Goal: Check status

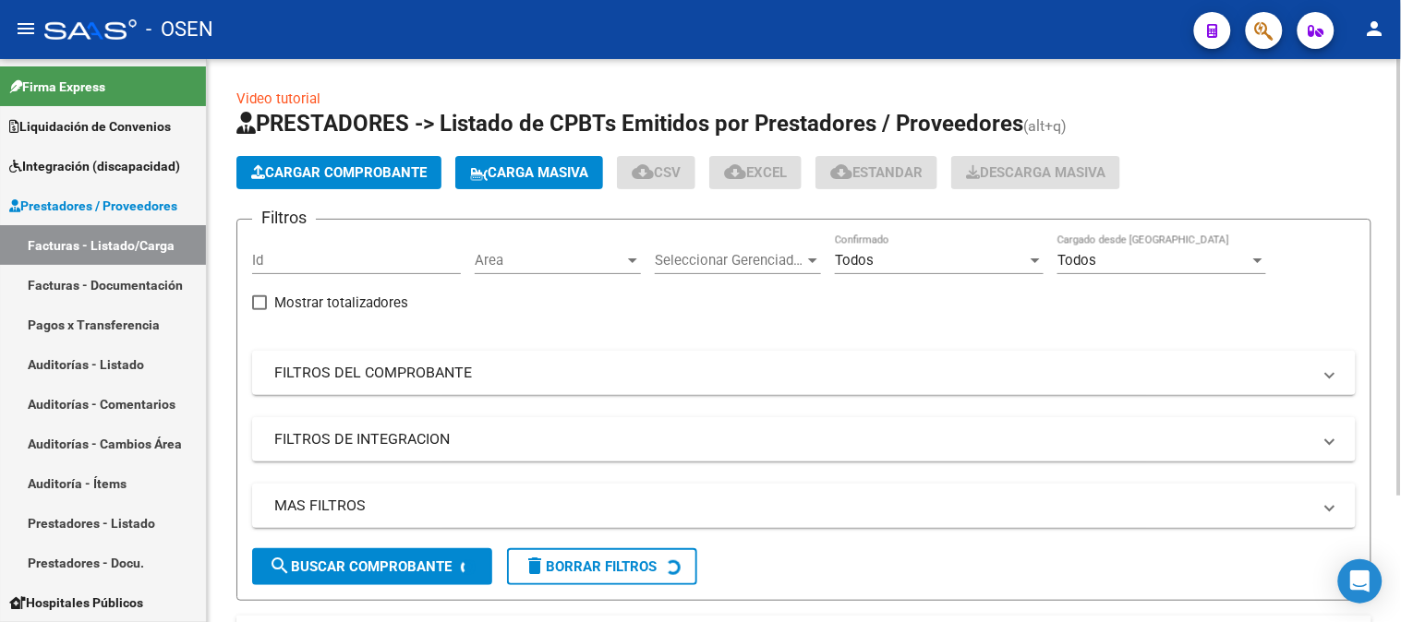
click at [294, 259] on input "Id" at bounding box center [356, 260] width 209 height 17
click at [69, 247] on link "Facturas - Listado/Carga" at bounding box center [103, 245] width 206 height 40
click at [420, 372] on mat-panel-title "FILTROS DEL COMPROBANTE" at bounding box center [792, 373] width 1037 height 20
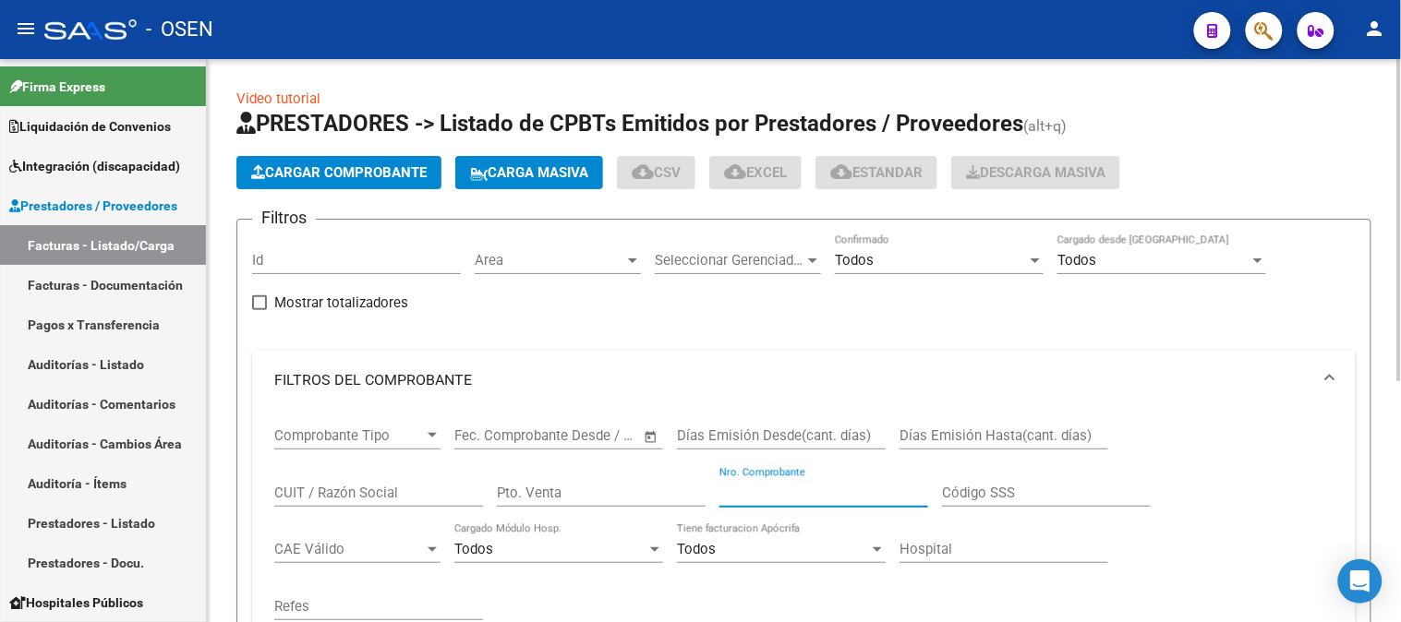
click at [746, 489] on input "Nro. Comprobante" at bounding box center [823, 493] width 209 height 17
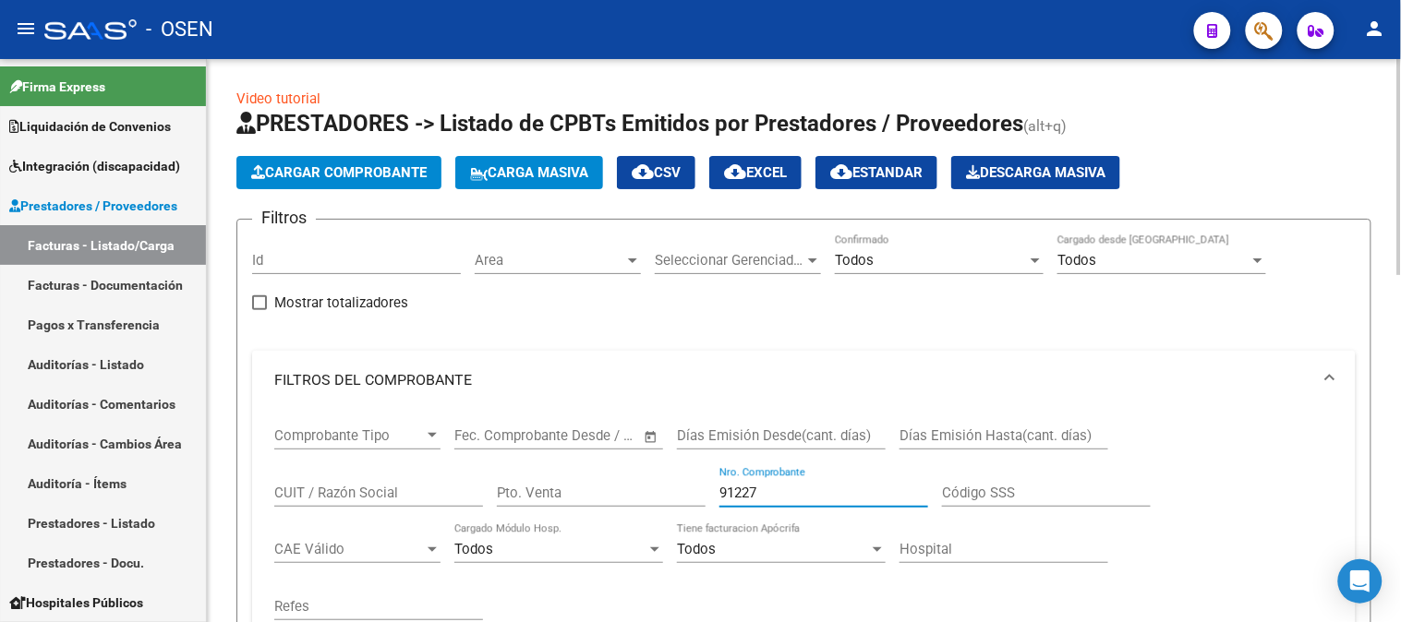
type input "912278"
drag, startPoint x: 781, startPoint y: 489, endPoint x: 642, endPoint y: 473, distance: 140.4
click at [642, 473] on div "Comprobante Tipo Comprobante Tipo Start date – End date Fec. Comprobante Desde …" at bounding box center [803, 524] width 1059 height 228
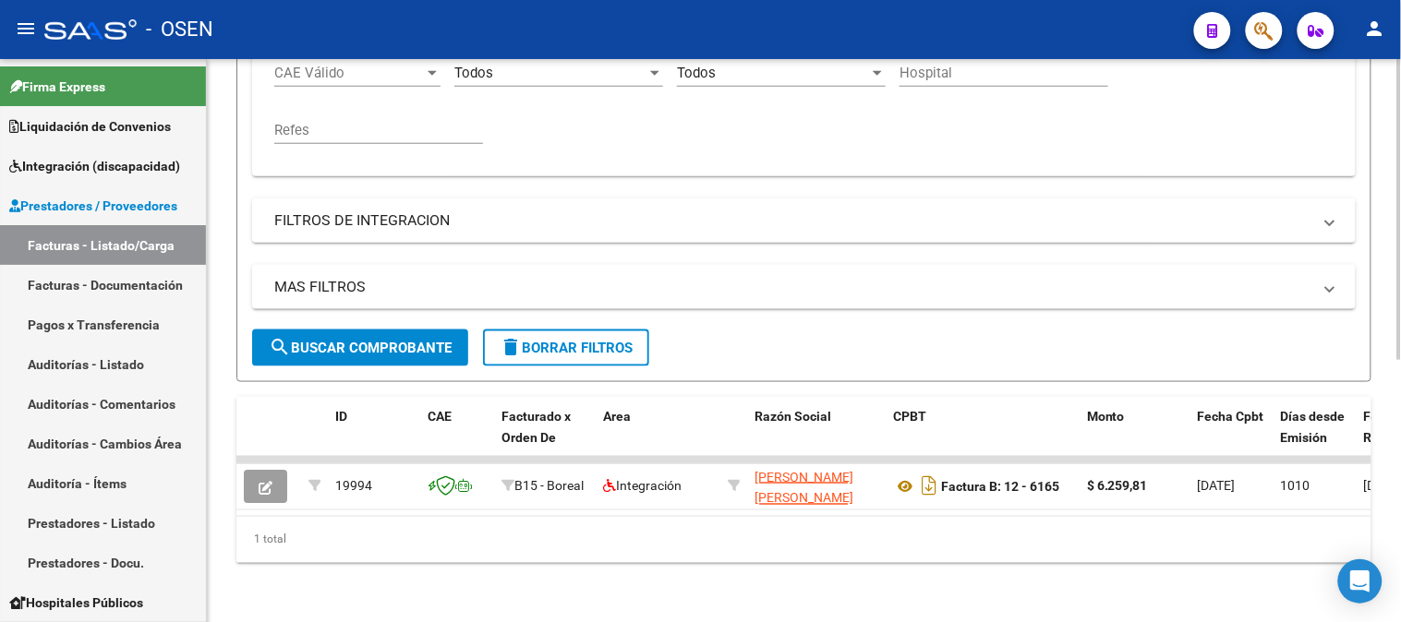
scroll to position [80, 0]
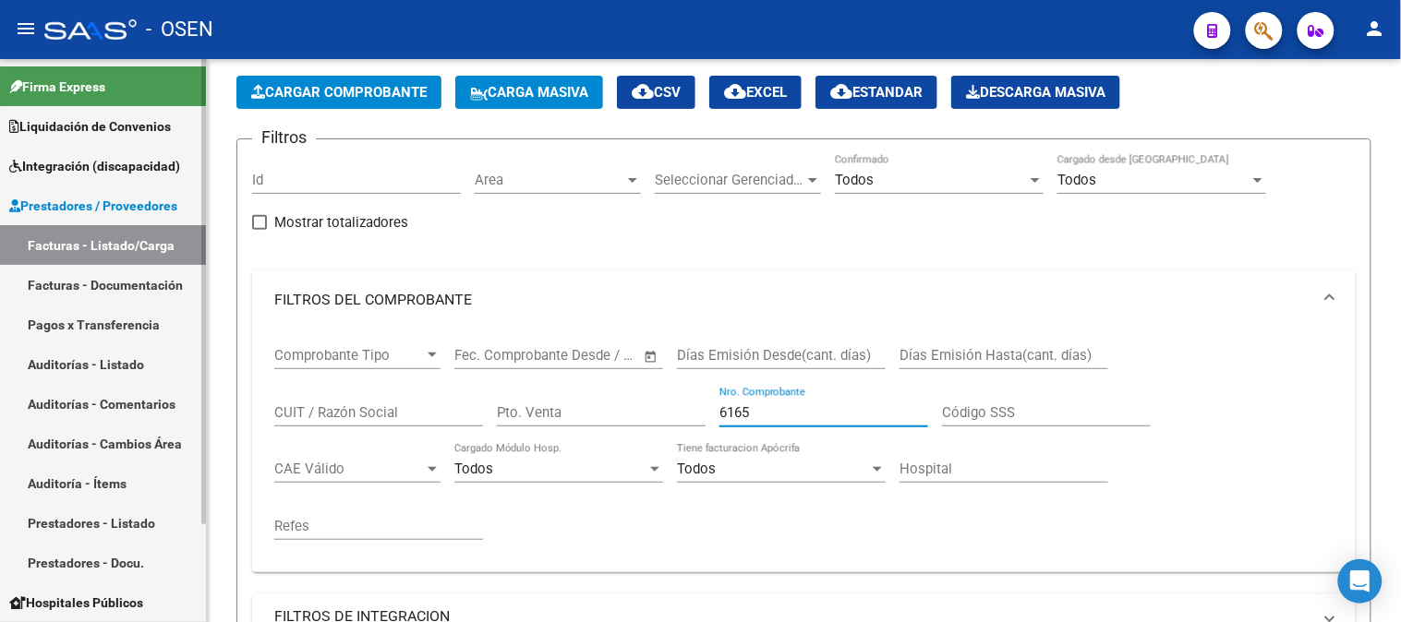
type input "6165"
click at [91, 362] on link "Auditorías - Listado" at bounding box center [103, 364] width 206 height 40
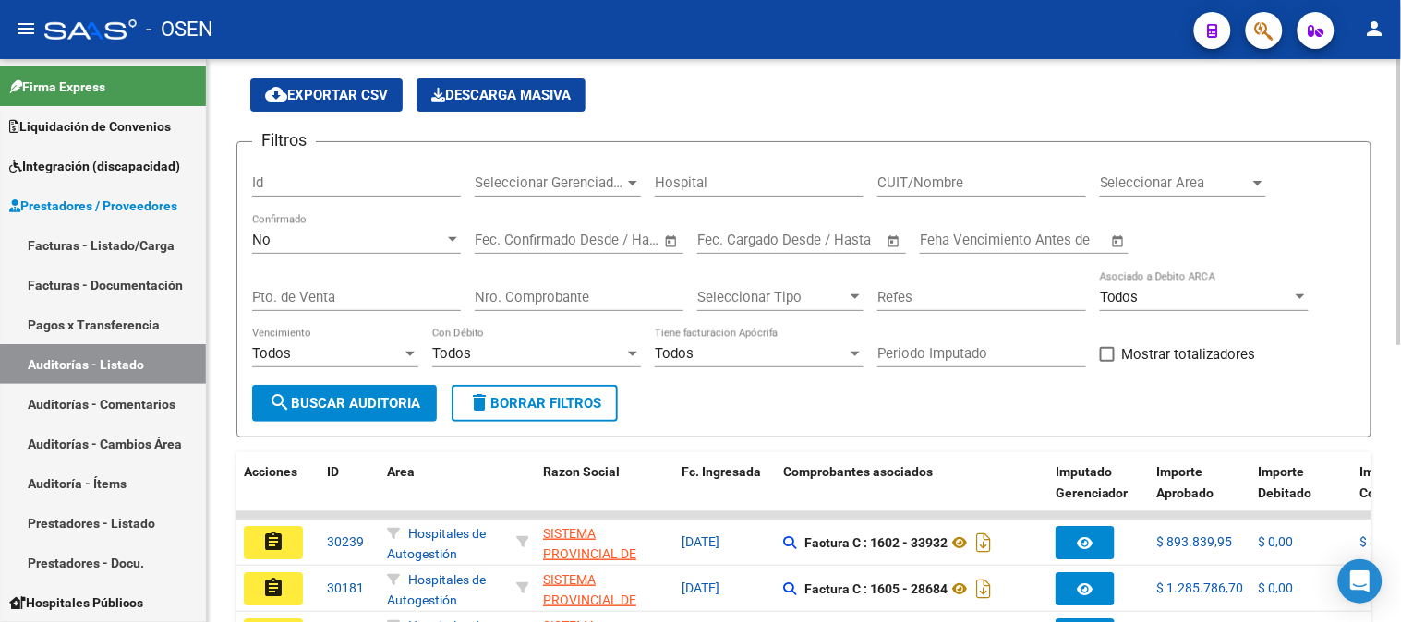
scroll to position [80, 0]
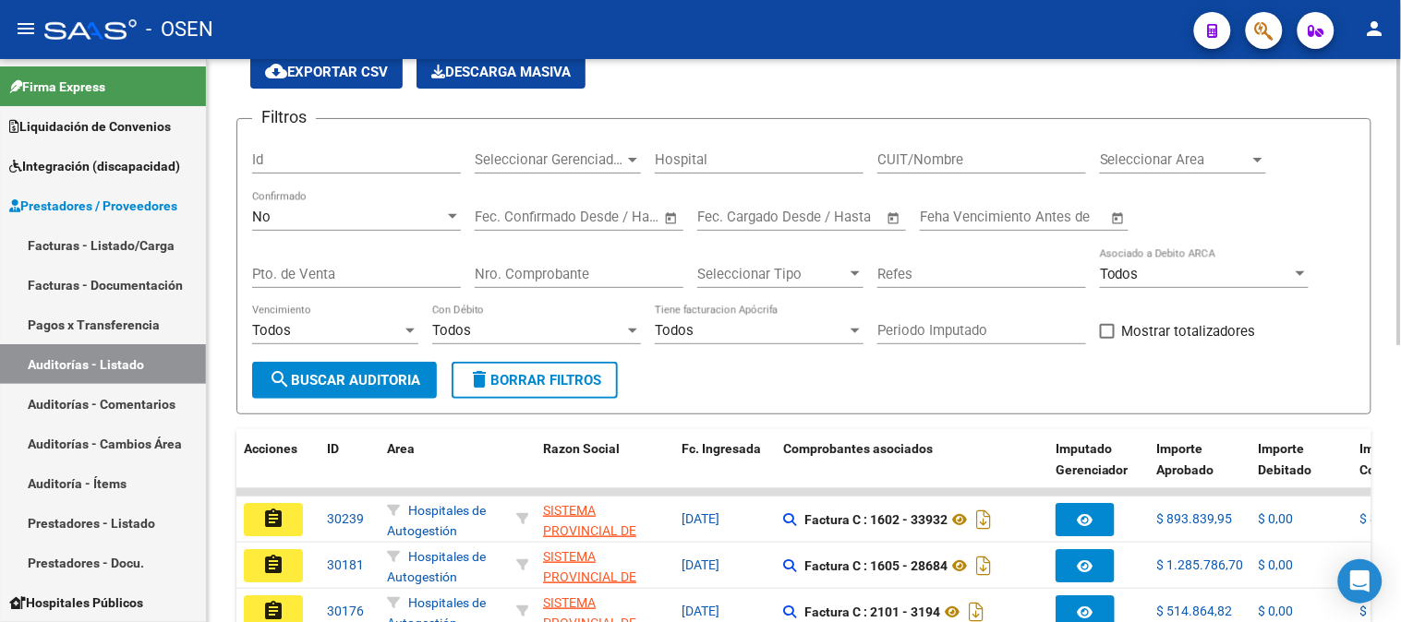
click at [344, 247] on div "No Confirmado" at bounding box center [356, 219] width 209 height 57
click at [379, 215] on div "No" at bounding box center [348, 217] width 192 height 17
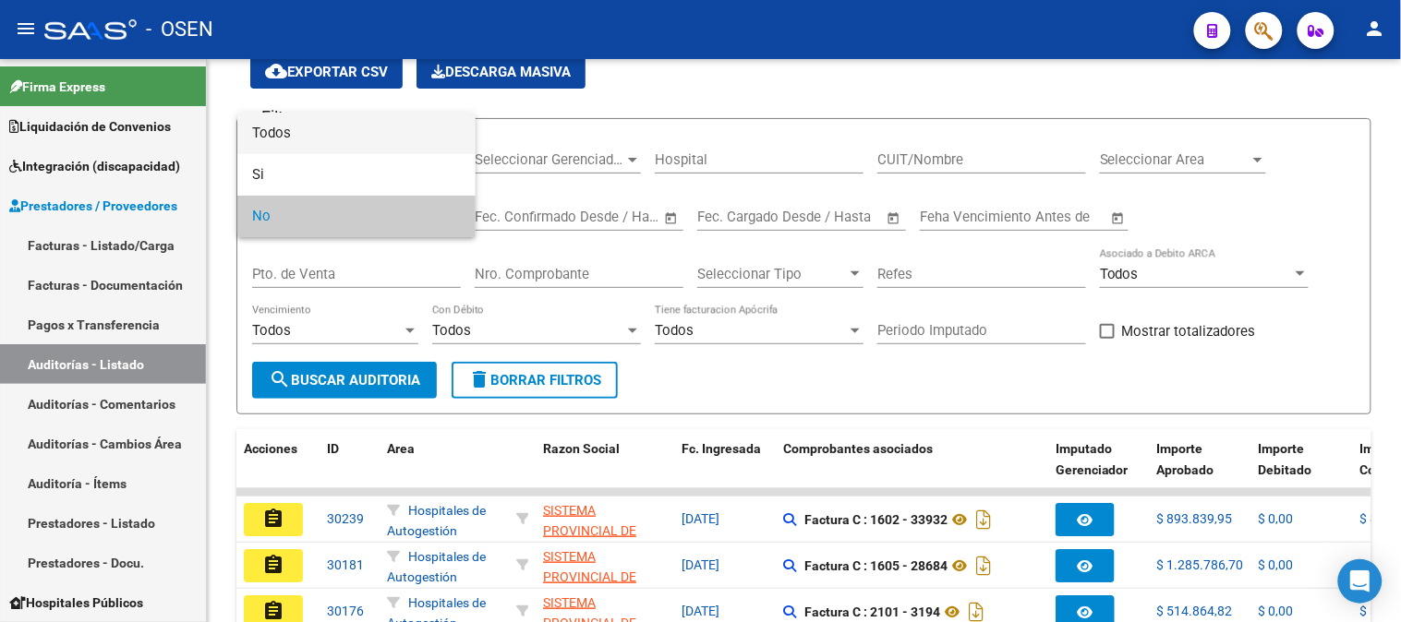
click at [275, 123] on span "Todos" at bounding box center [356, 134] width 209 height 42
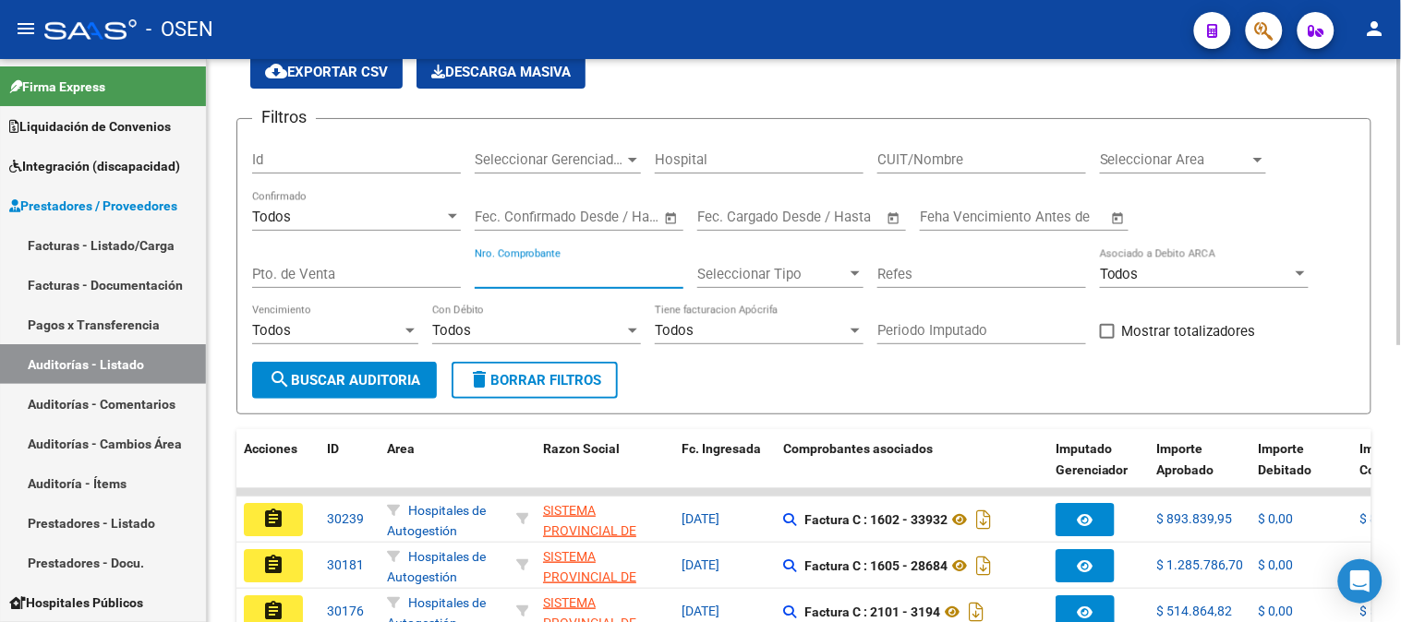
click at [613, 282] on input "Nro. Comprobante" at bounding box center [579, 274] width 209 height 17
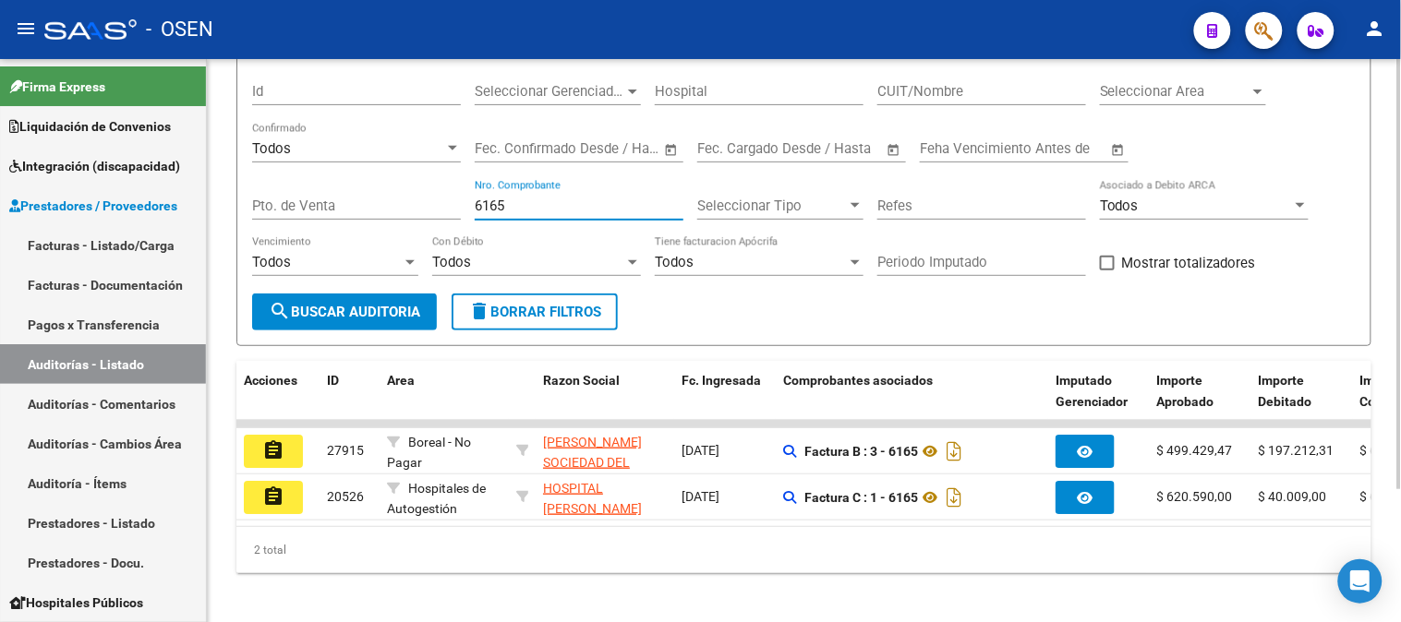
scroll to position [174, 0]
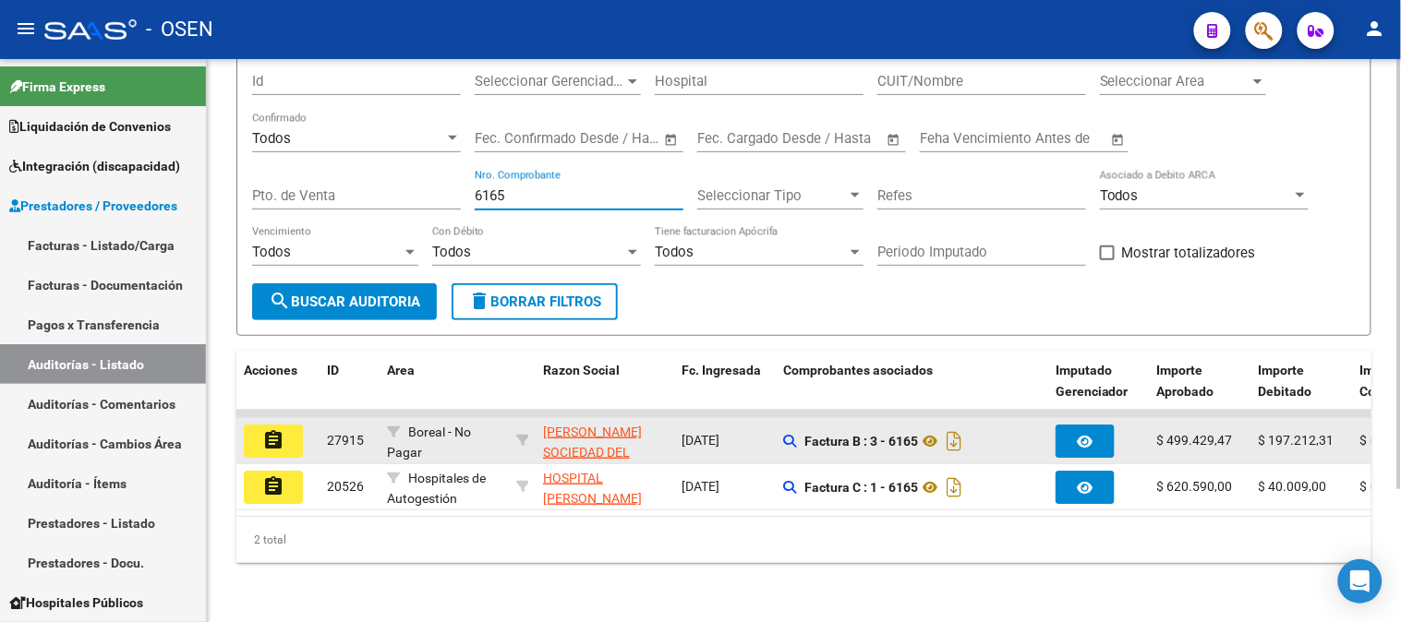
type input "6165"
click at [272, 429] on mat-icon "assignment" at bounding box center [273, 440] width 22 height 22
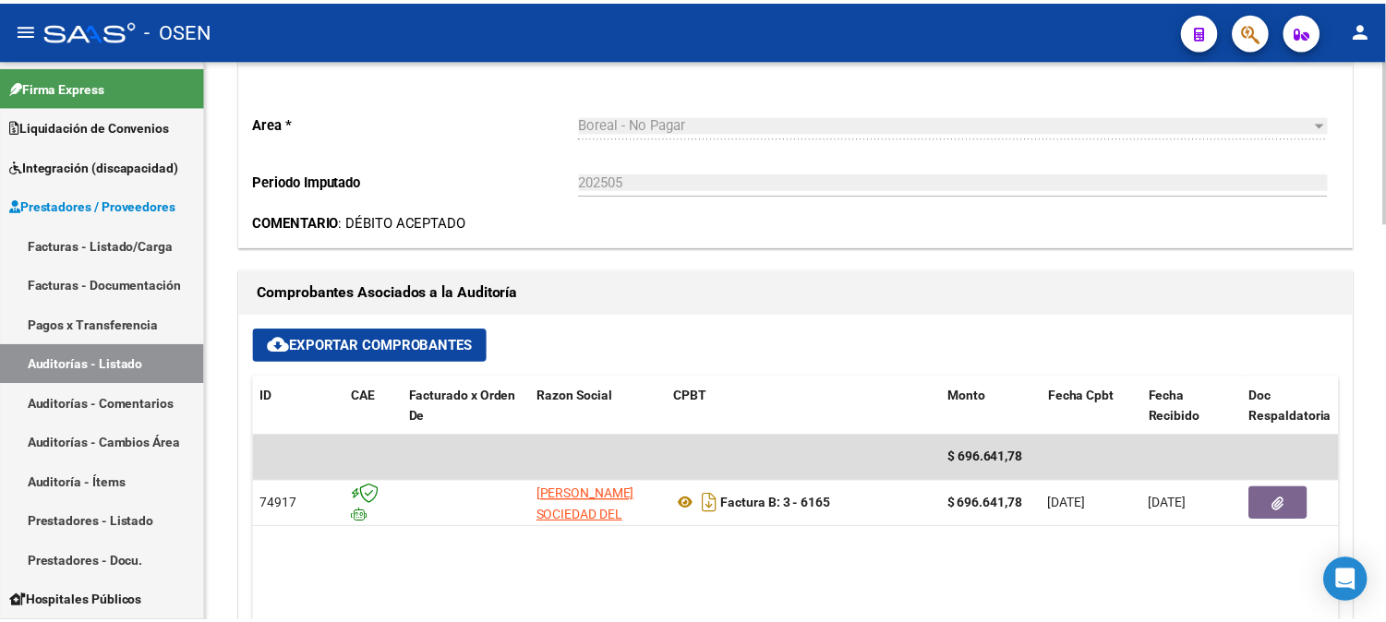
scroll to position [820, 0]
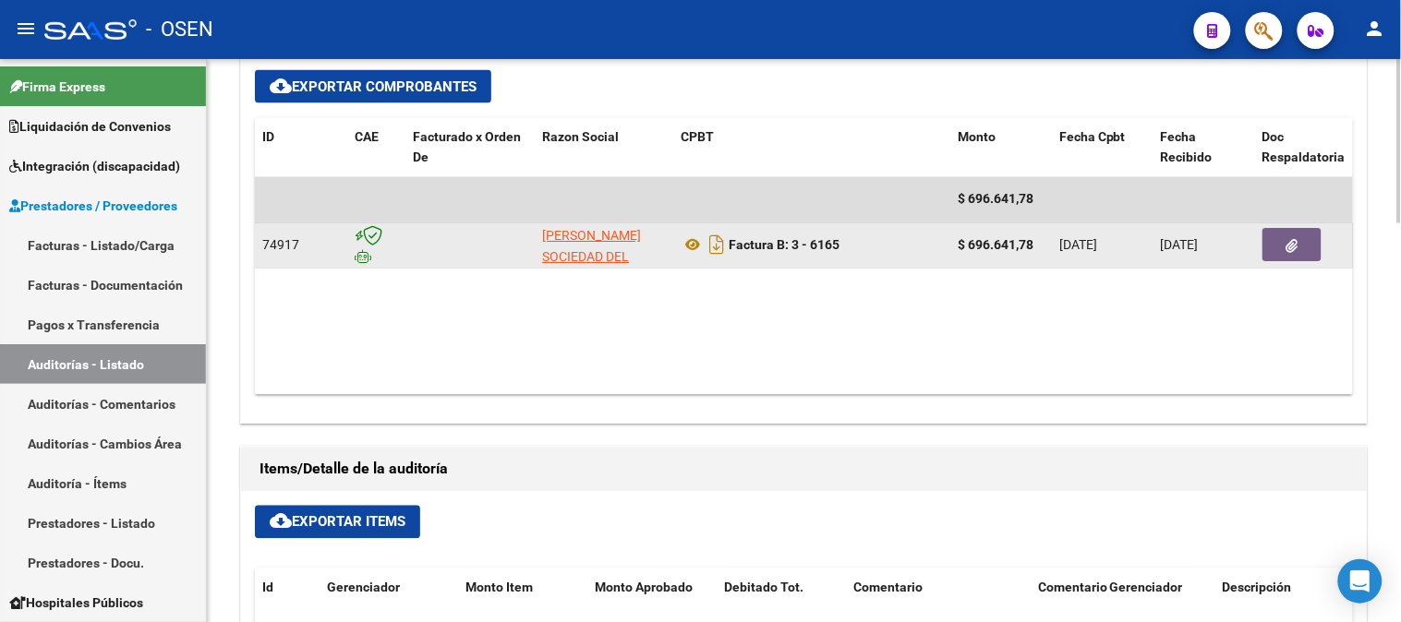
click at [1298, 245] on button "button" at bounding box center [1291, 245] width 59 height 33
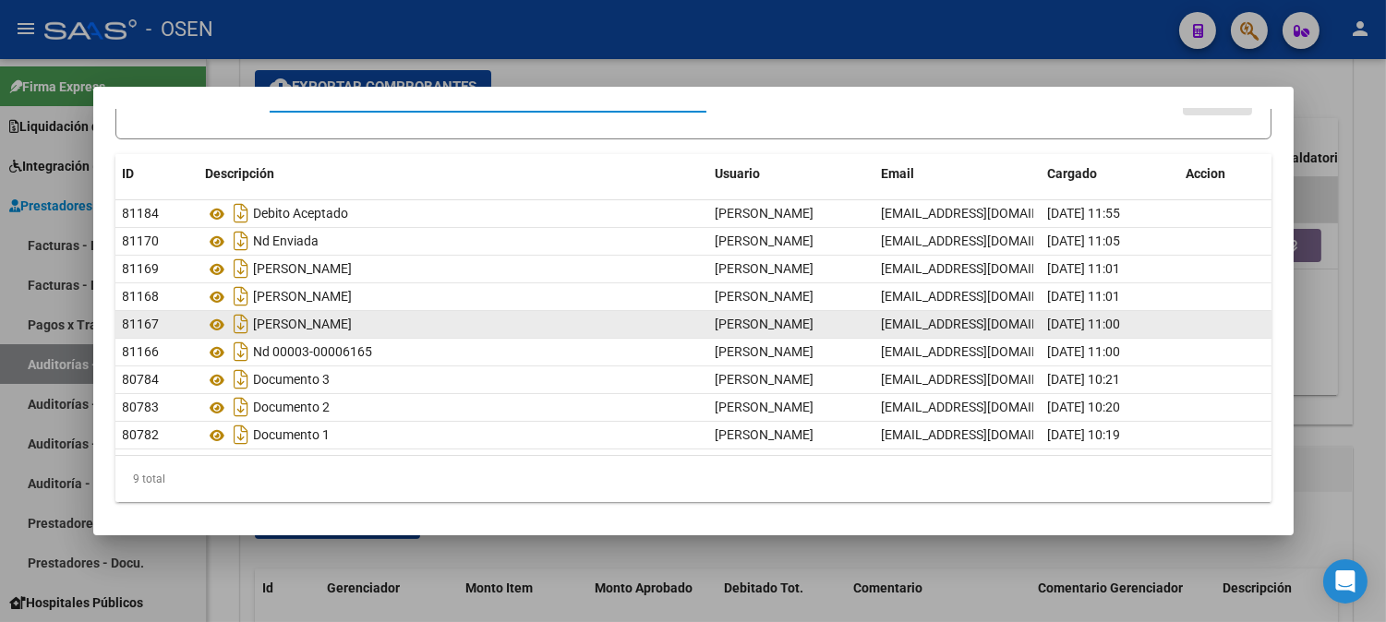
scroll to position [114, 0]
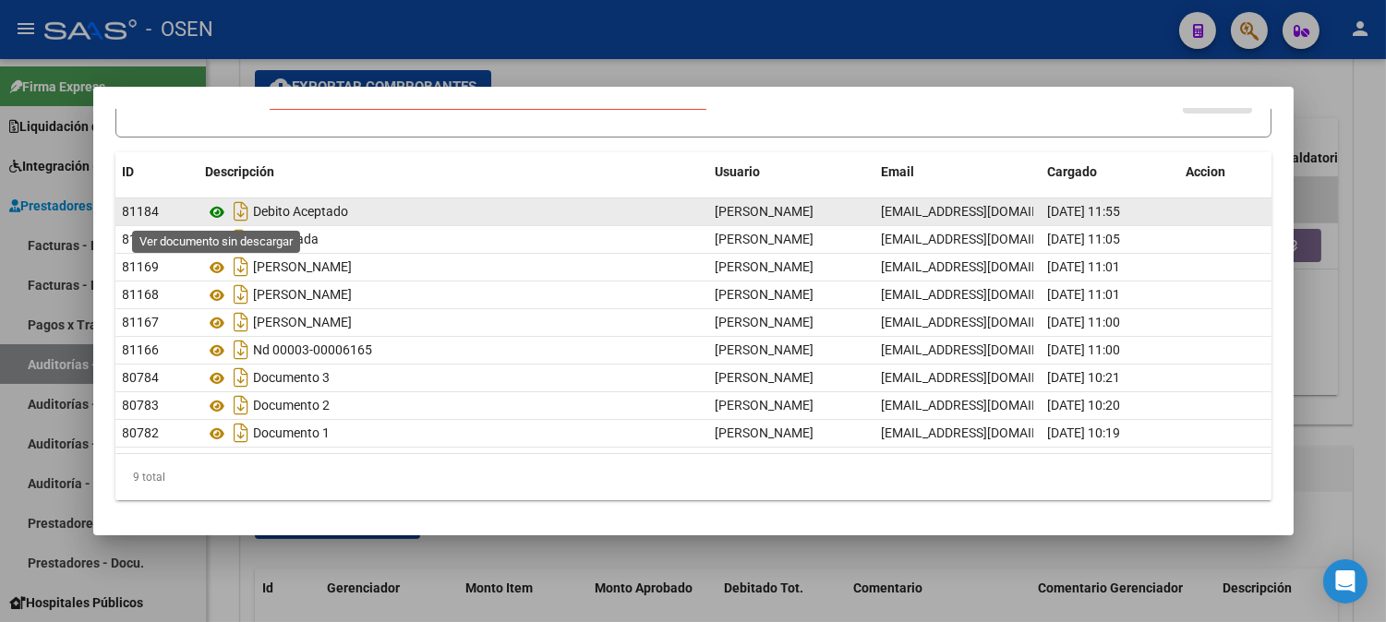
click at [220, 215] on icon at bounding box center [218, 212] width 24 height 22
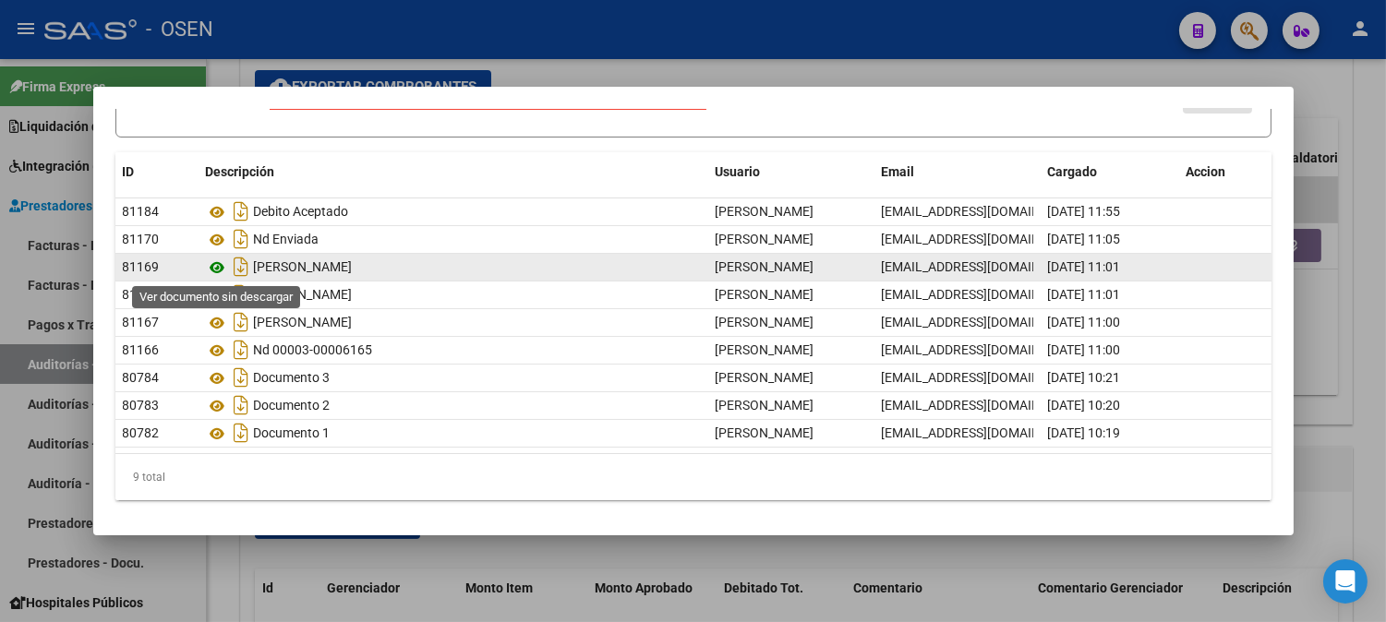
click at [219, 265] on icon at bounding box center [218, 268] width 24 height 22
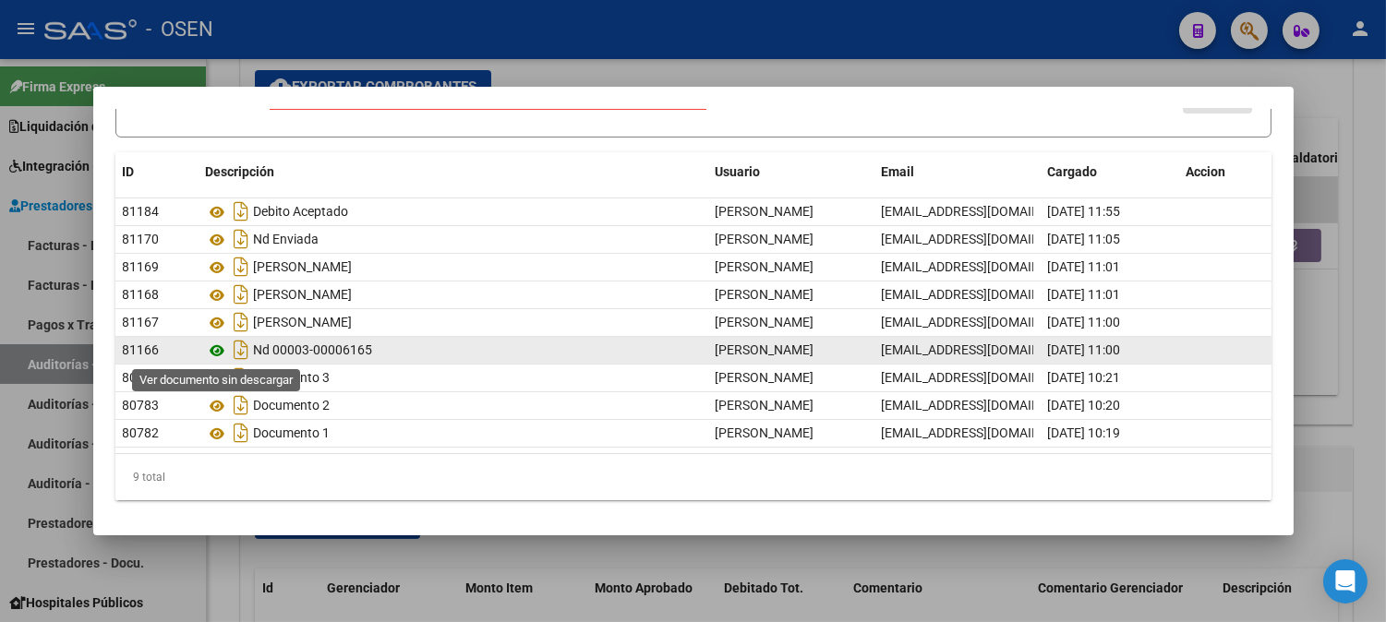
click at [216, 346] on icon at bounding box center [218, 351] width 24 height 22
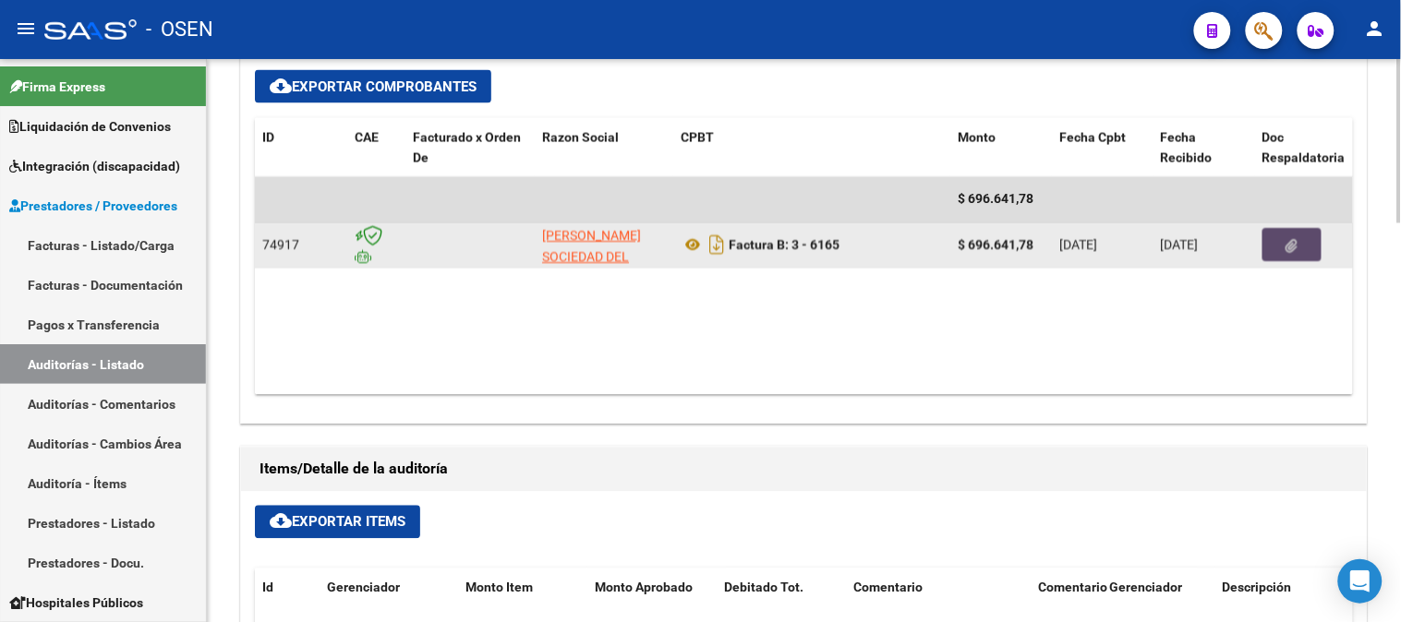
click at [1274, 244] on button "button" at bounding box center [1291, 245] width 59 height 33
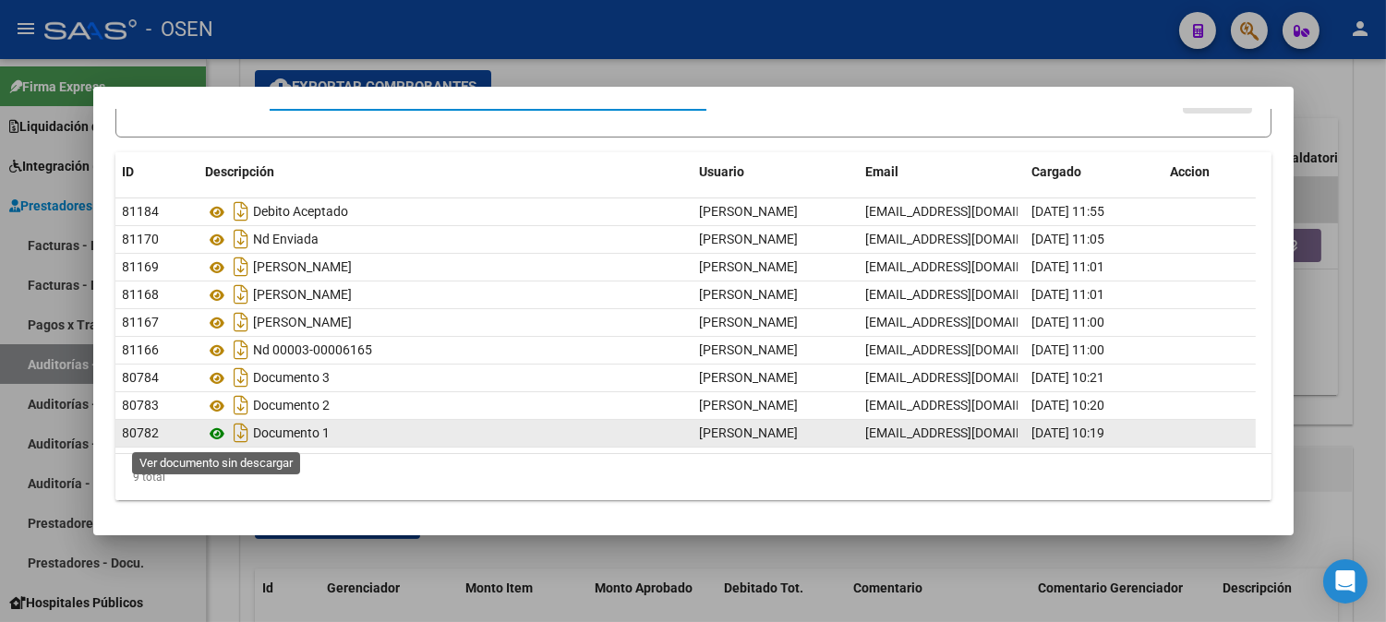
click at [211, 435] on icon at bounding box center [218, 434] width 24 height 22
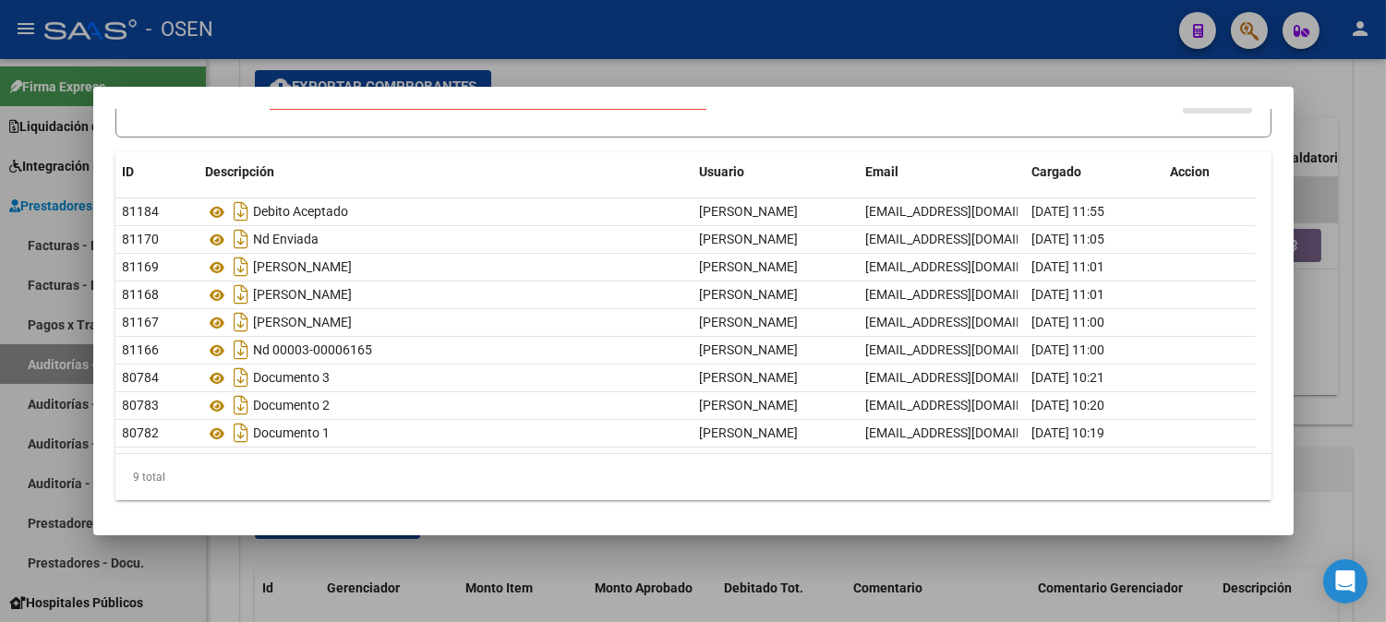
click at [604, 566] on div at bounding box center [693, 311] width 1386 height 622
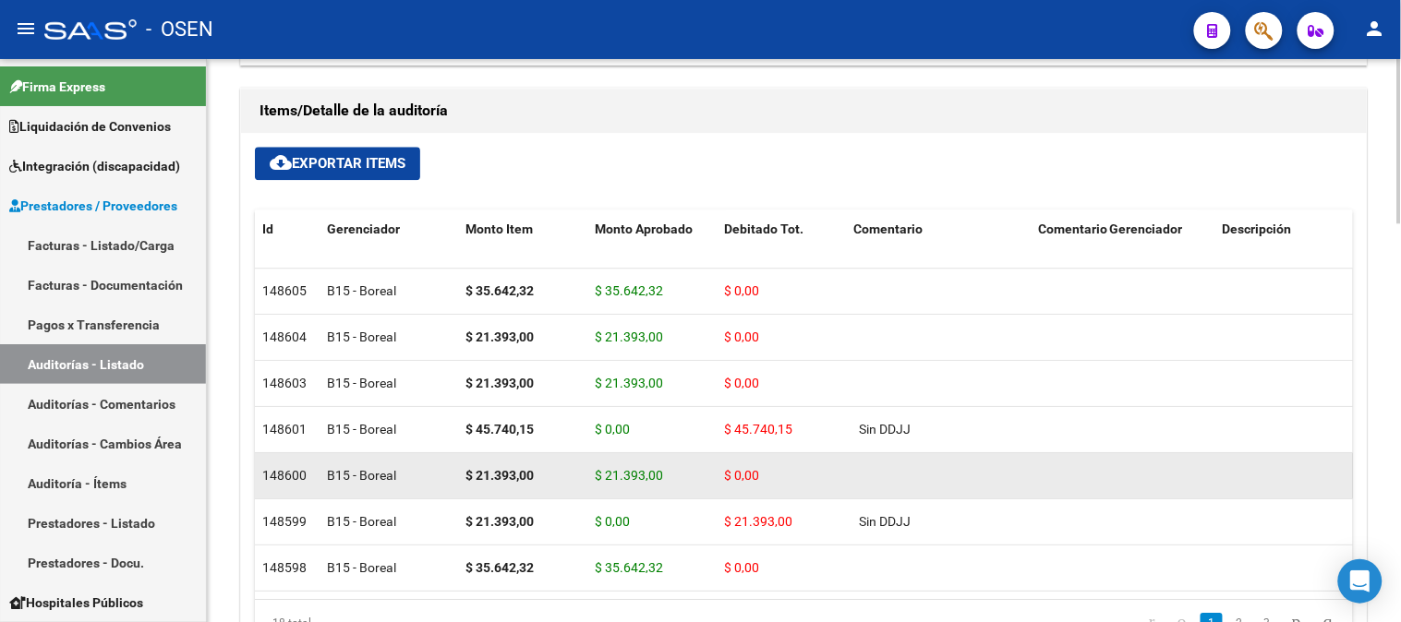
scroll to position [1231, 0]
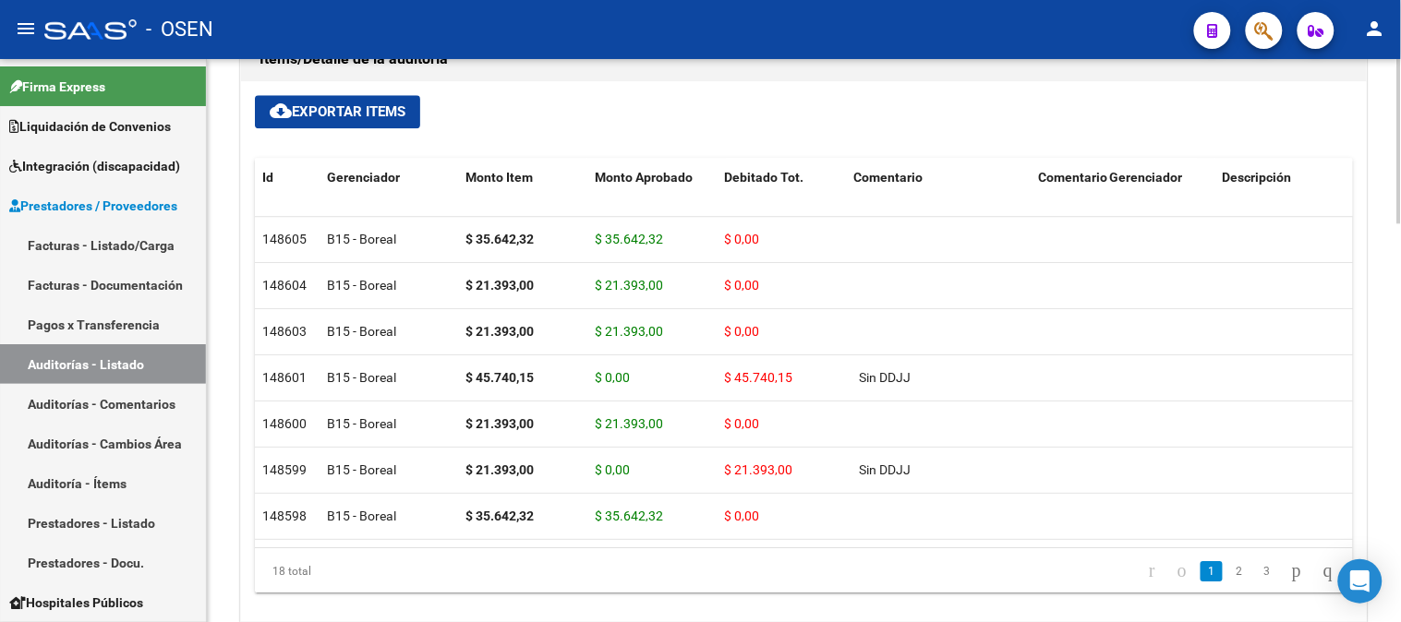
click at [320, 116] on span "cloud_download Exportar Items" at bounding box center [338, 111] width 136 height 17
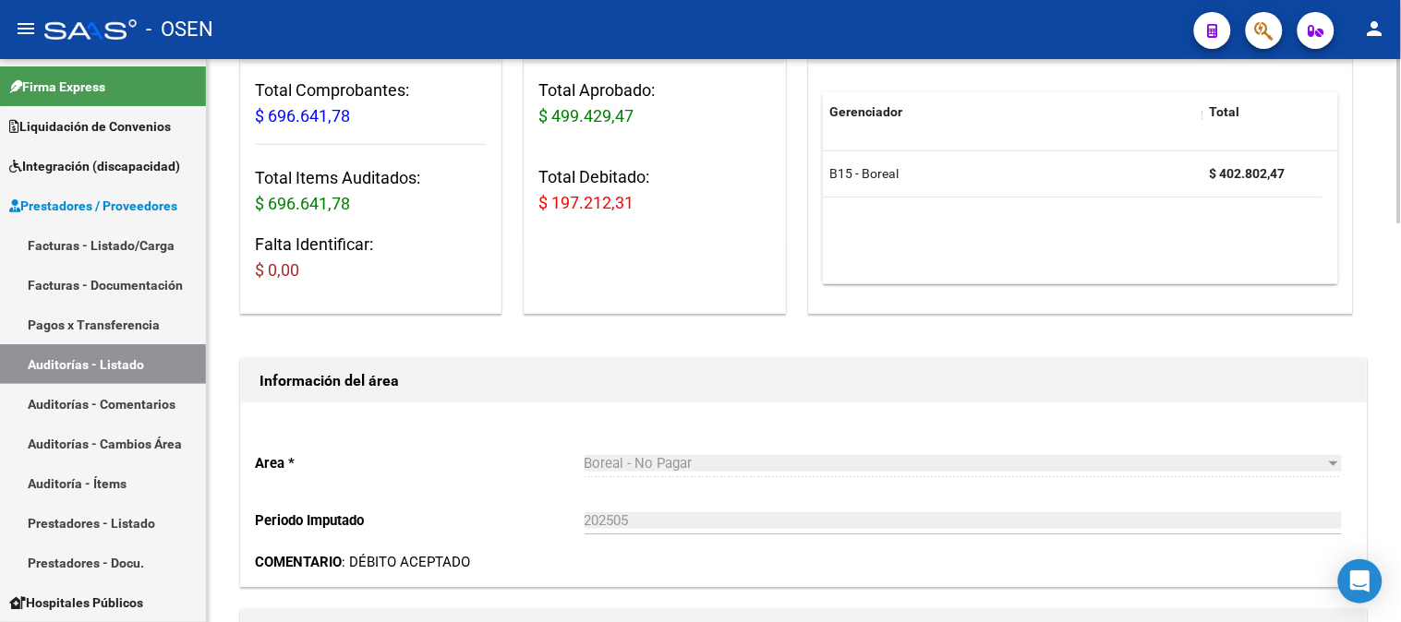
scroll to position [0, 0]
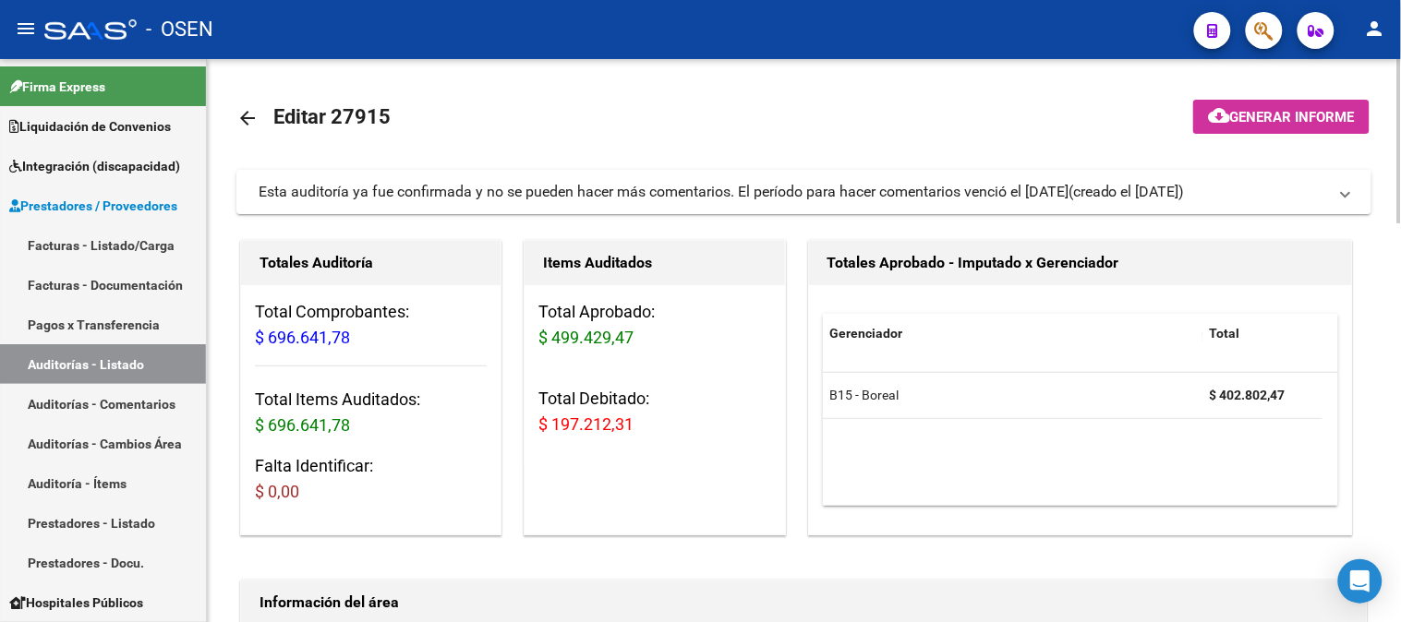
drag, startPoint x: 542, startPoint y: 423, endPoint x: 635, endPoint y: 422, distance: 93.3
click at [635, 422] on h3 "Total Debitado: $ 197.212,31" at bounding box center [654, 412] width 232 height 52
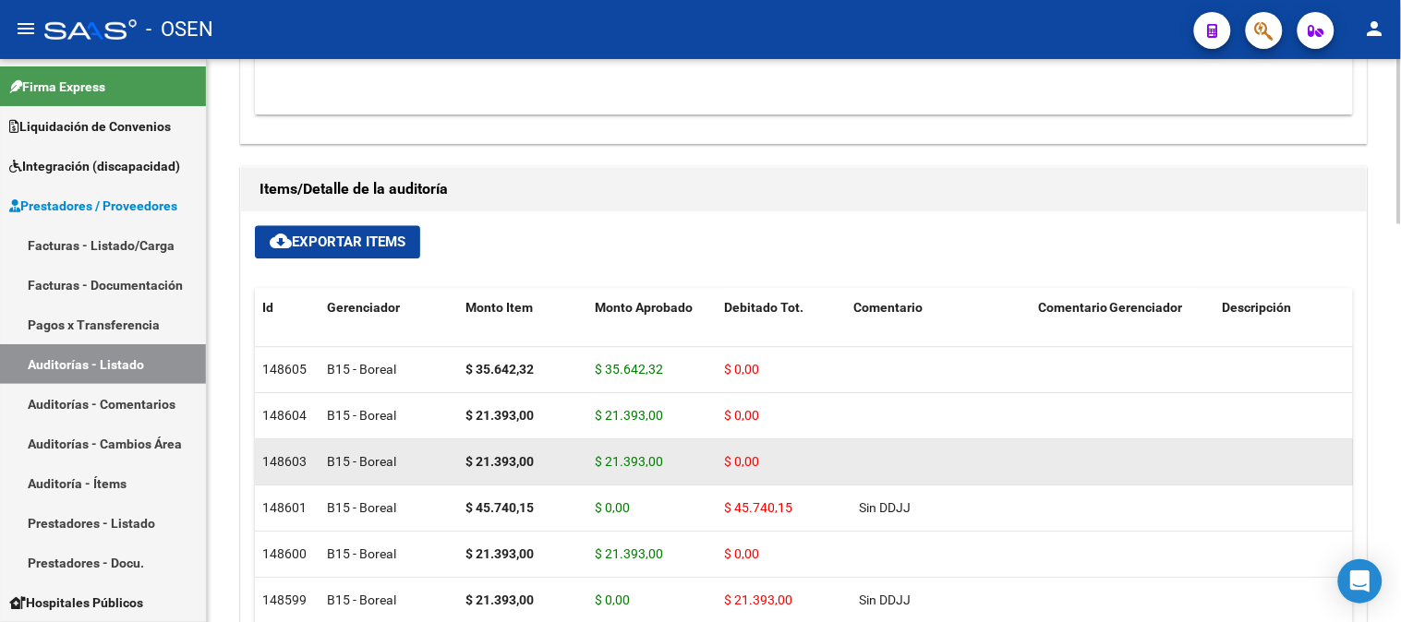
scroll to position [1231, 0]
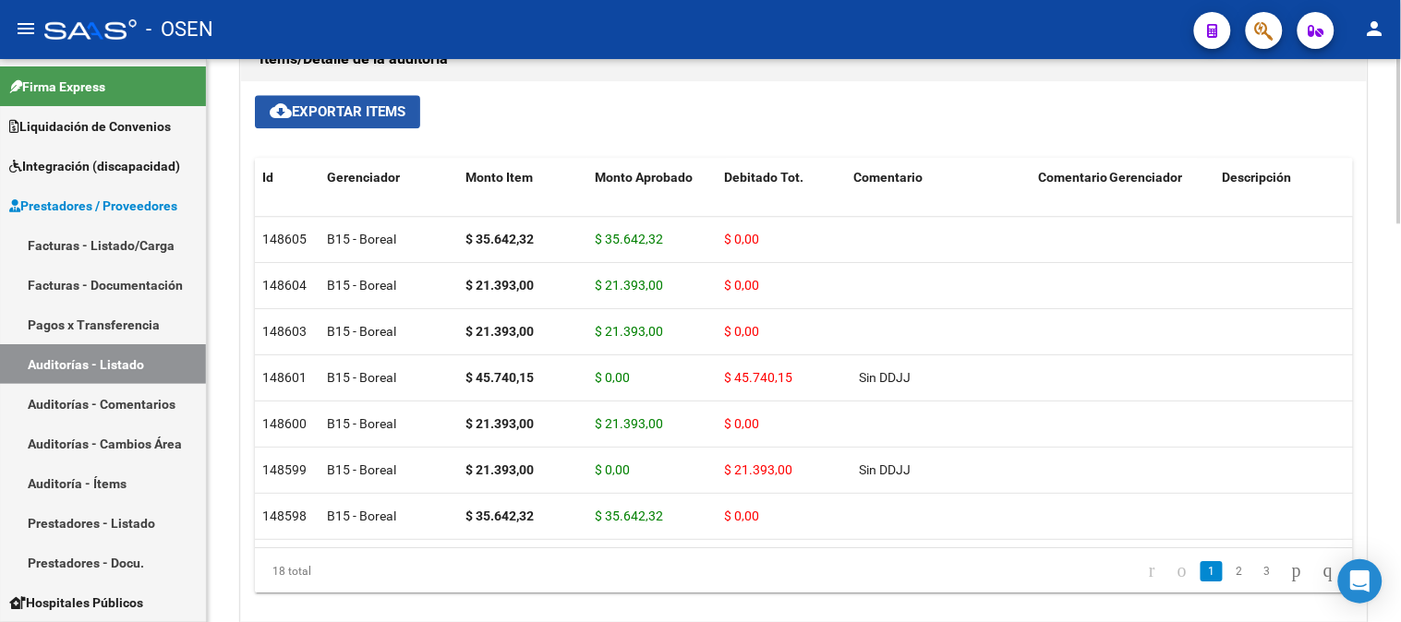
click at [352, 115] on span "cloud_download Exportar Items" at bounding box center [338, 111] width 136 height 17
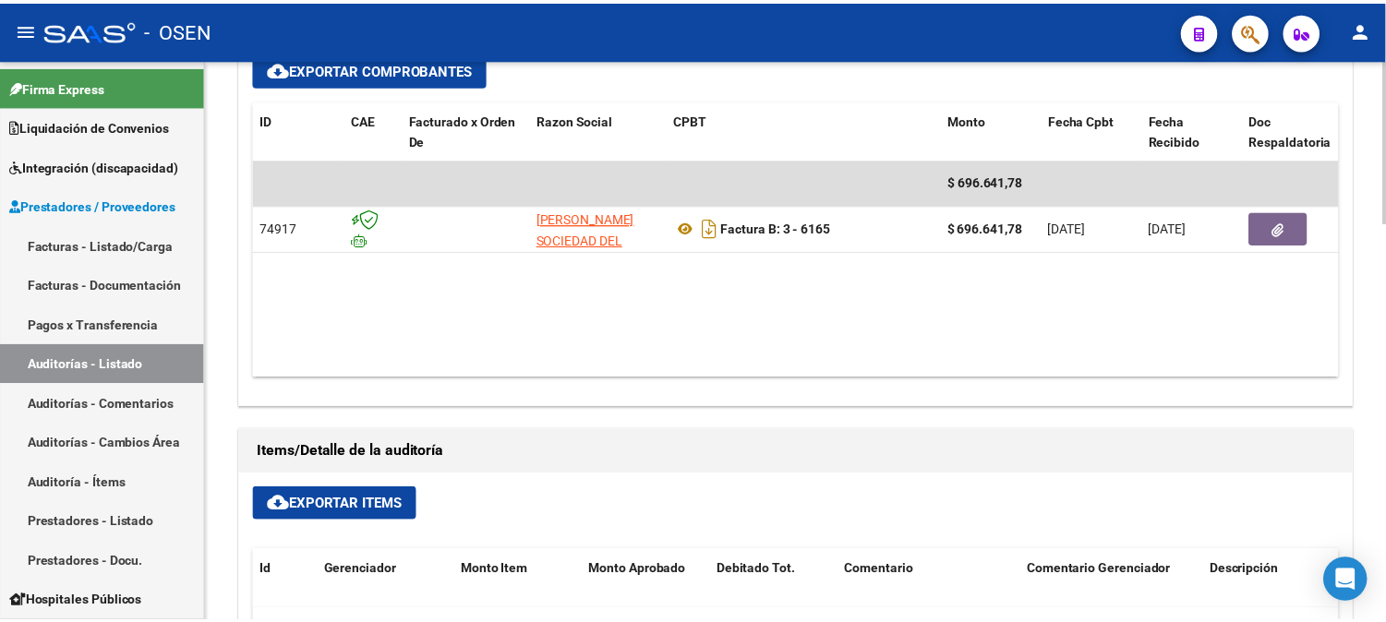
scroll to position [718, 0]
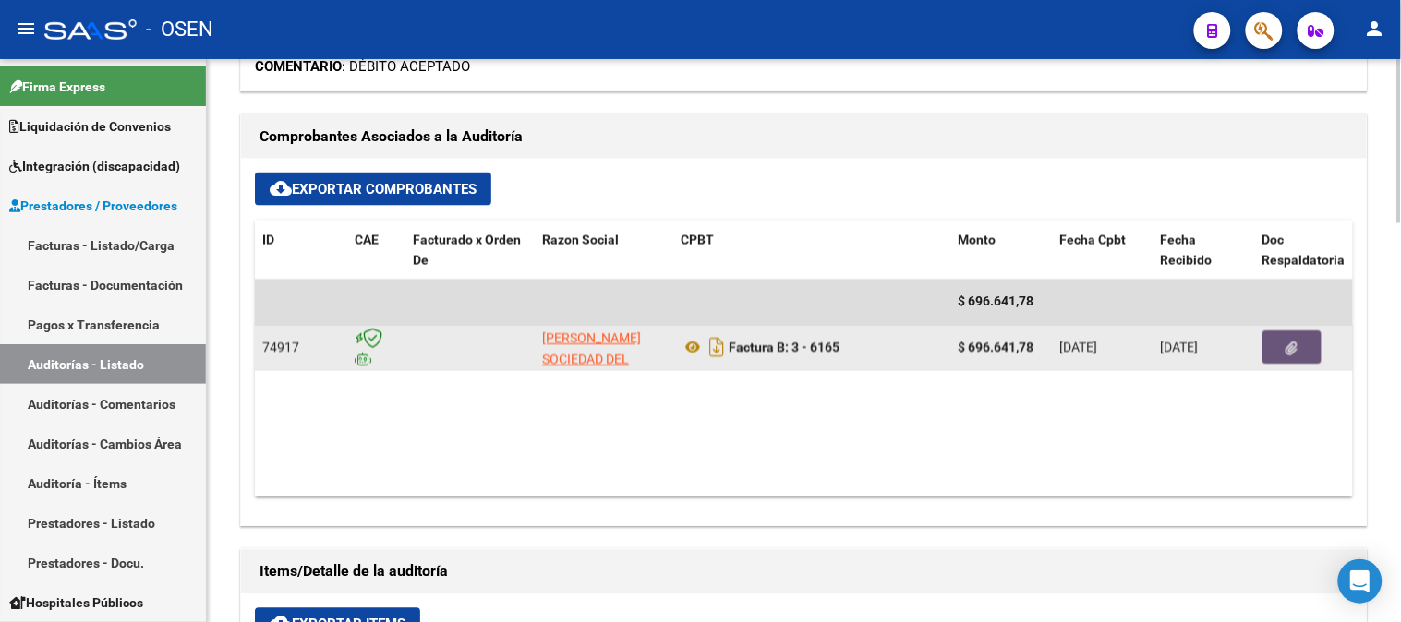
click at [1313, 347] on button "button" at bounding box center [1291, 348] width 59 height 33
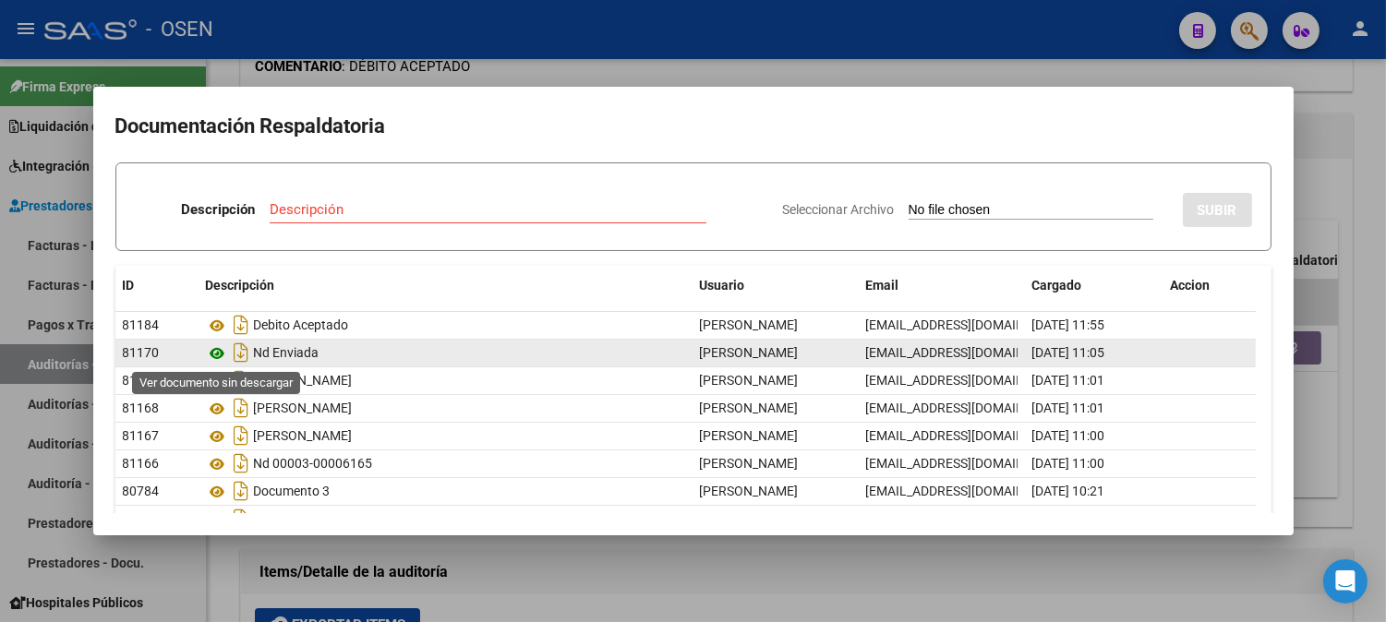
click at [214, 356] on icon at bounding box center [218, 354] width 24 height 22
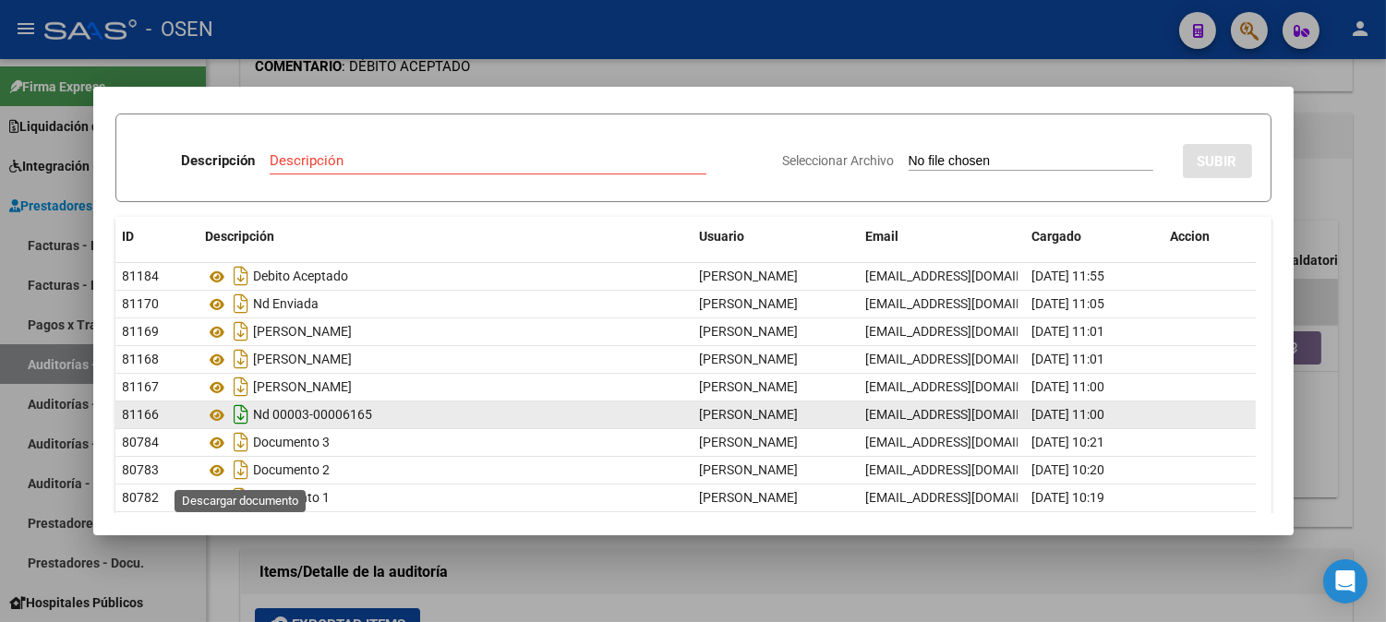
scroll to position [114, 0]
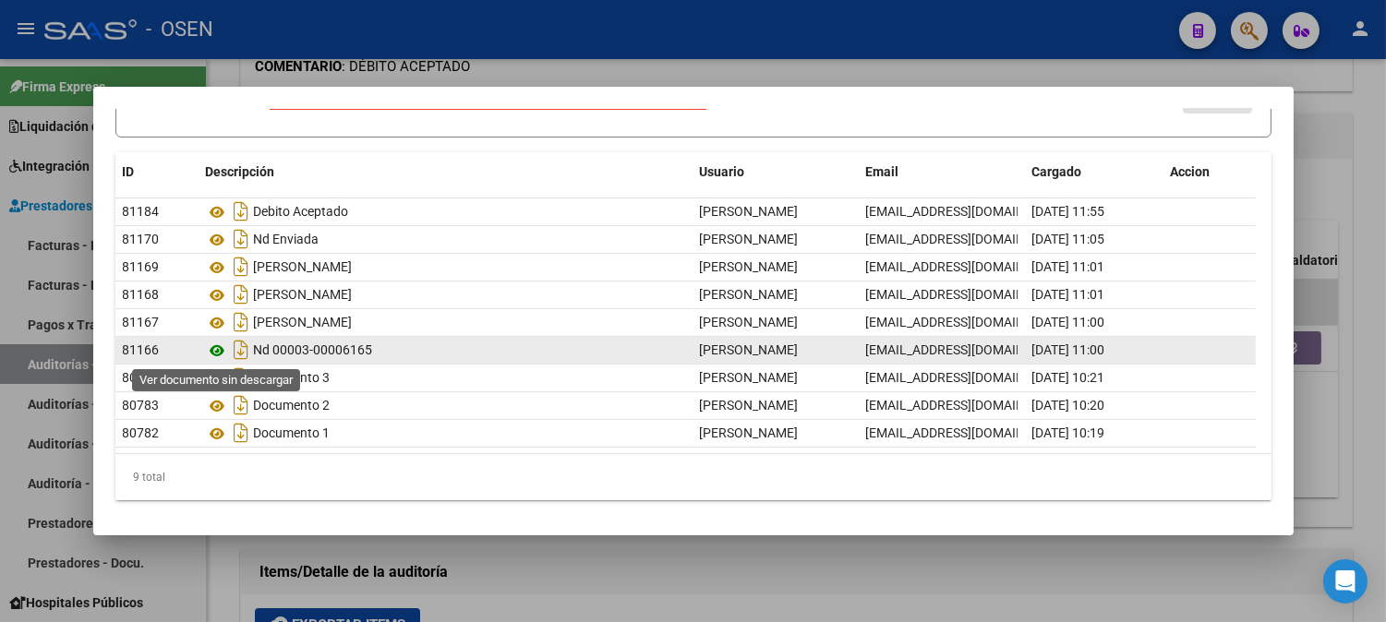
click at [212, 348] on icon at bounding box center [218, 351] width 24 height 22
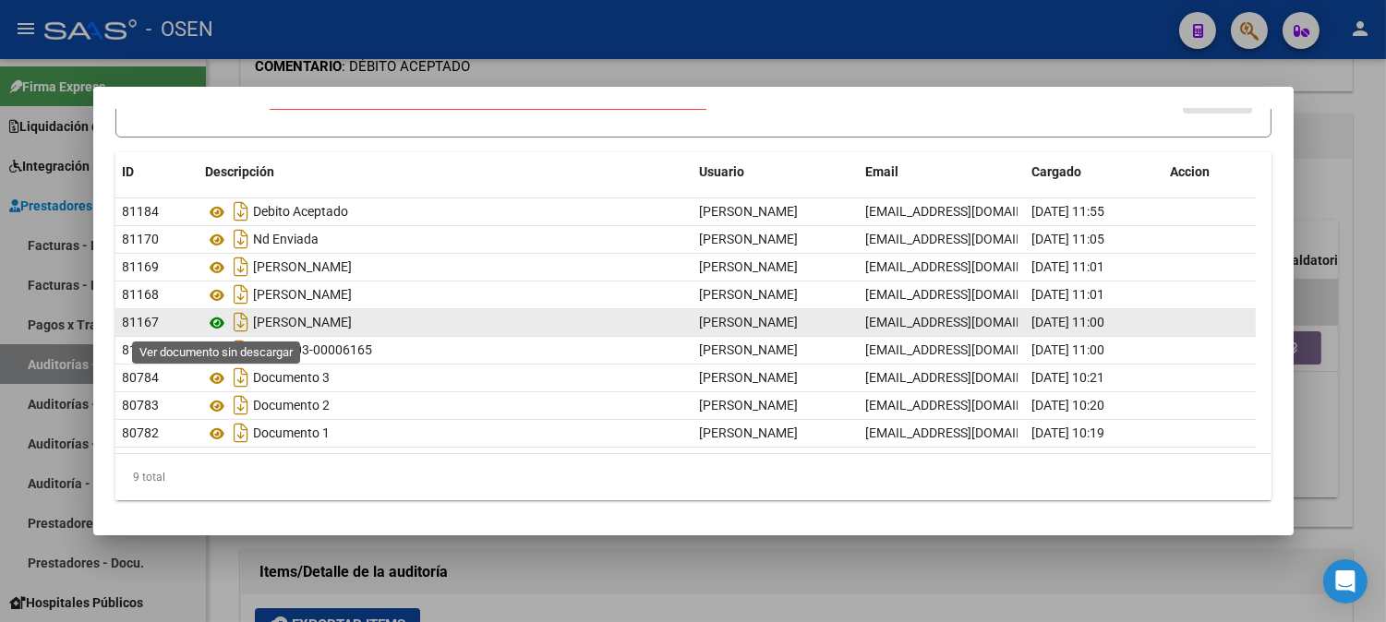
click at [217, 321] on icon at bounding box center [218, 323] width 24 height 22
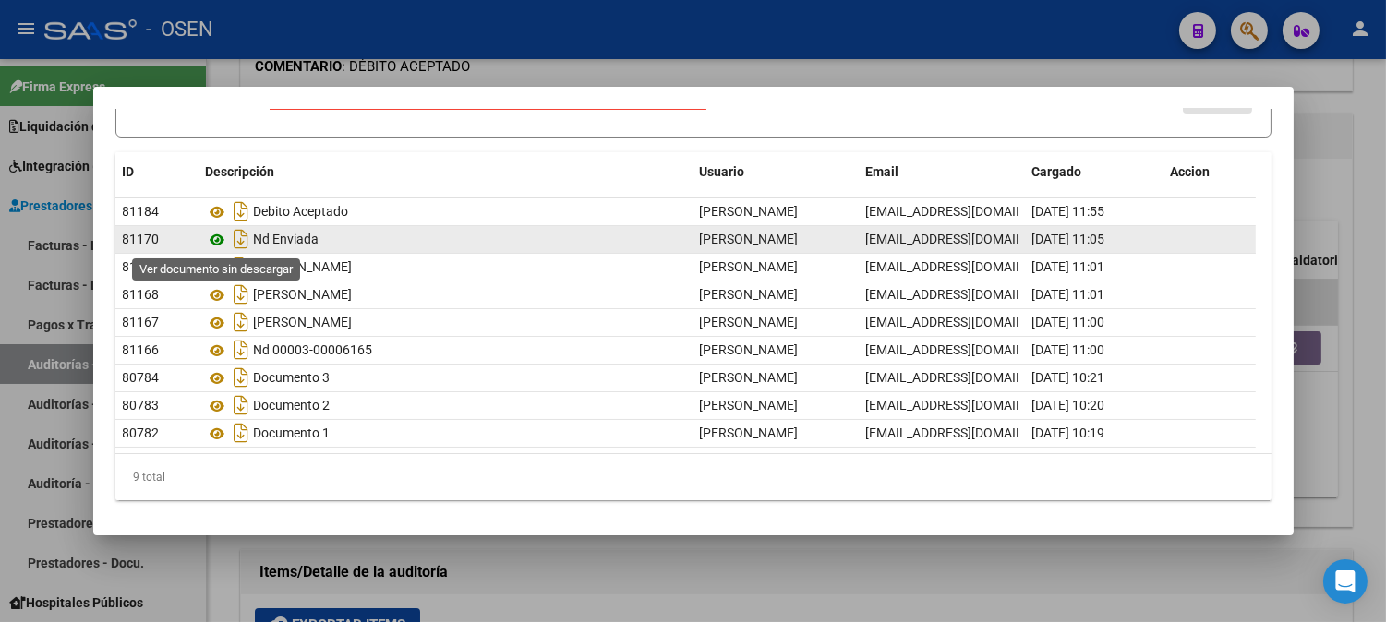
click at [215, 235] on icon at bounding box center [218, 240] width 24 height 22
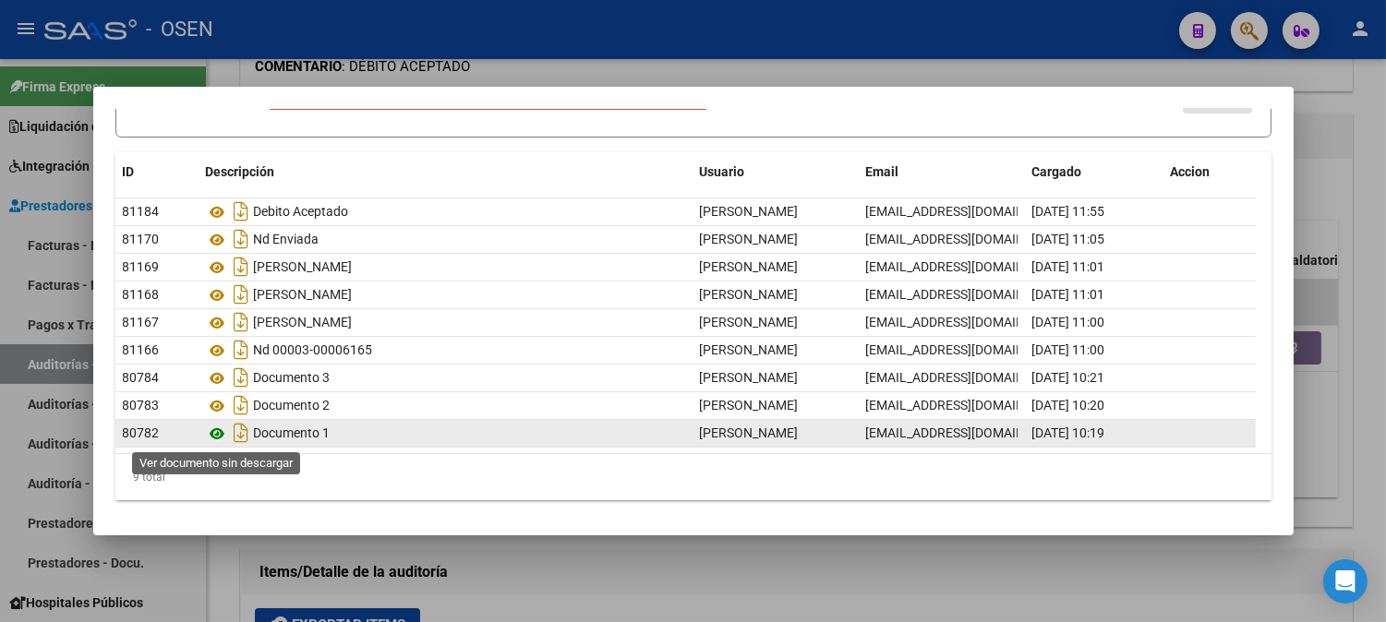
click at [219, 432] on icon at bounding box center [218, 434] width 24 height 22
